Goal: Find specific page/section: Find specific page/section

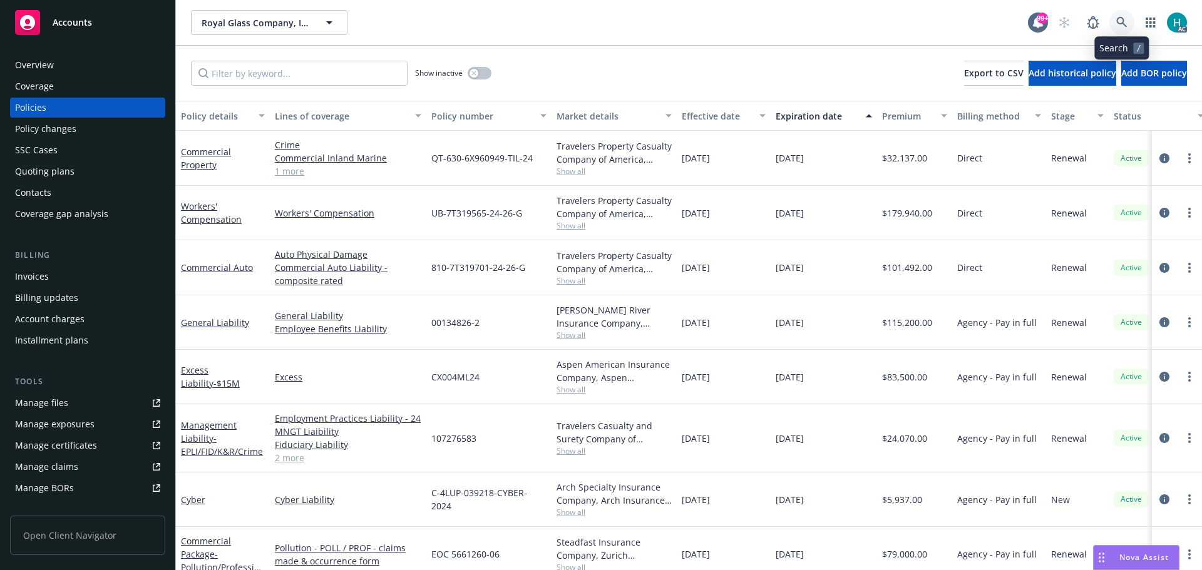
click at [1117, 23] on icon at bounding box center [1121, 22] width 11 height 11
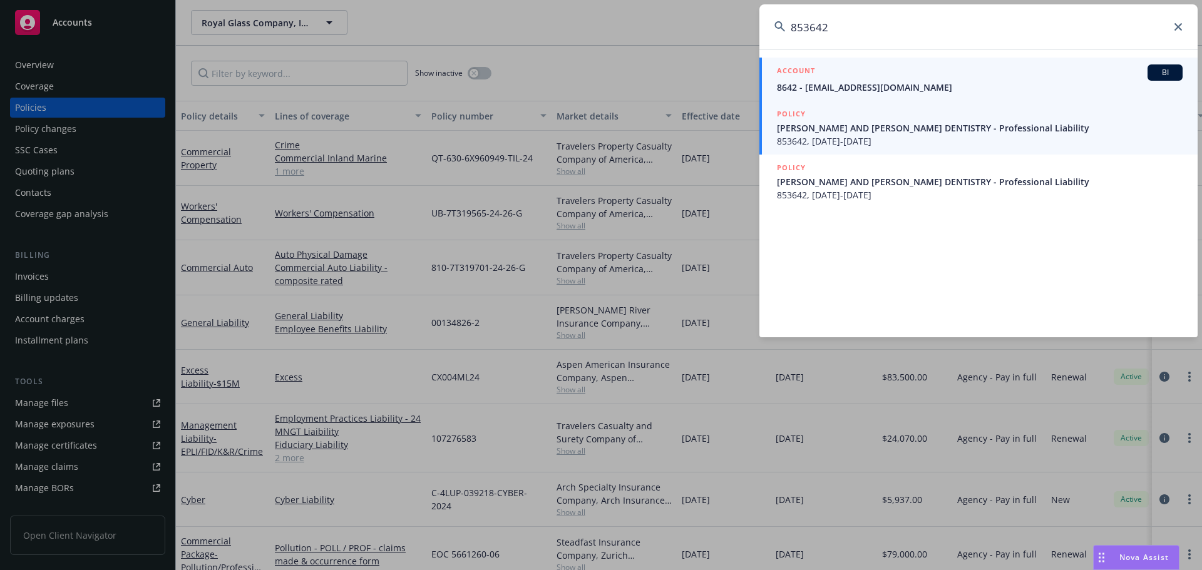
type input "853642"
click at [912, 150] on link "POLICY [PERSON_NAME] AND [PERSON_NAME] DENTISTRY - Professional Liability 85364…" at bounding box center [978, 128] width 438 height 54
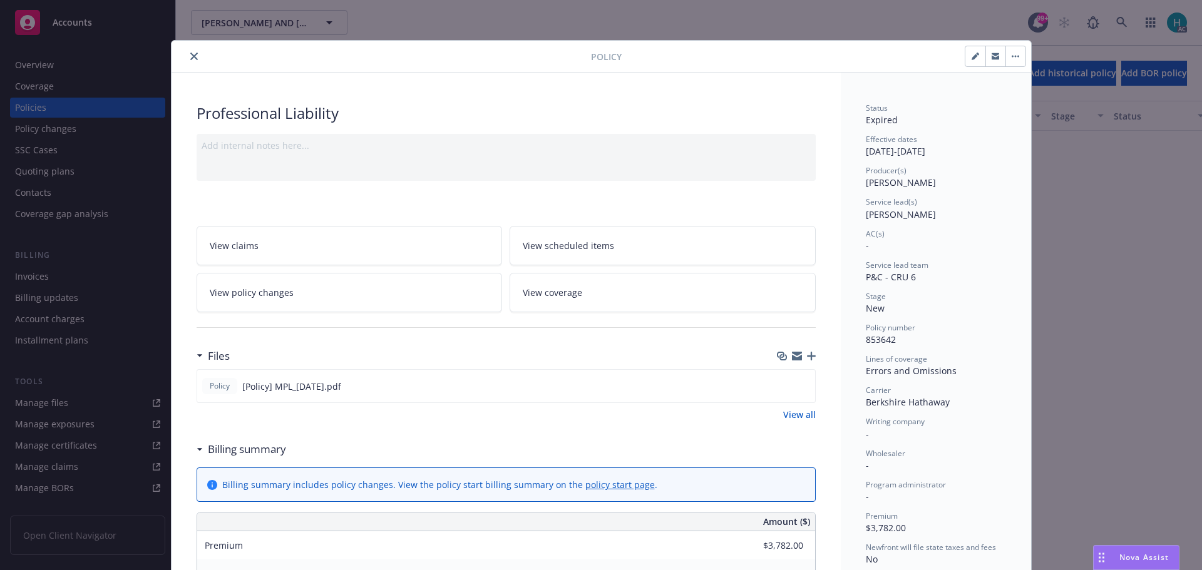
click at [190, 55] on icon "close" at bounding box center [194, 57] width 8 height 8
